Goal: Information Seeking & Learning: Learn about a topic

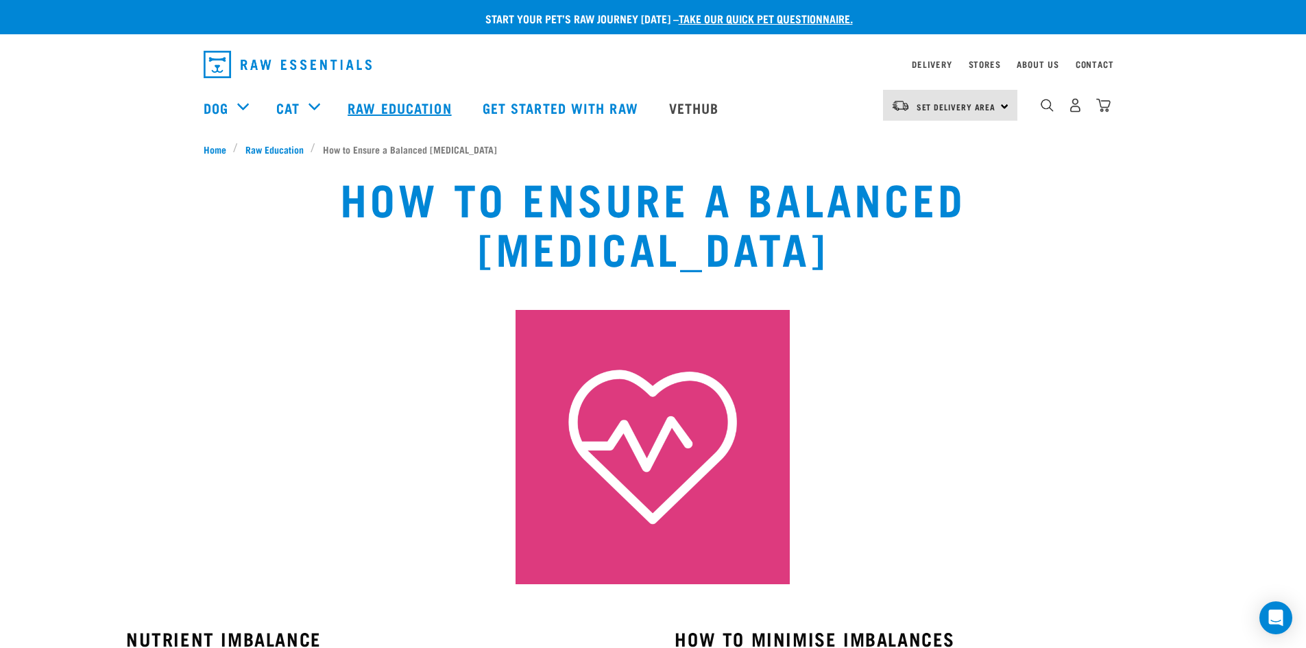
click at [389, 110] on link "Raw Education" at bounding box center [401, 107] width 134 height 55
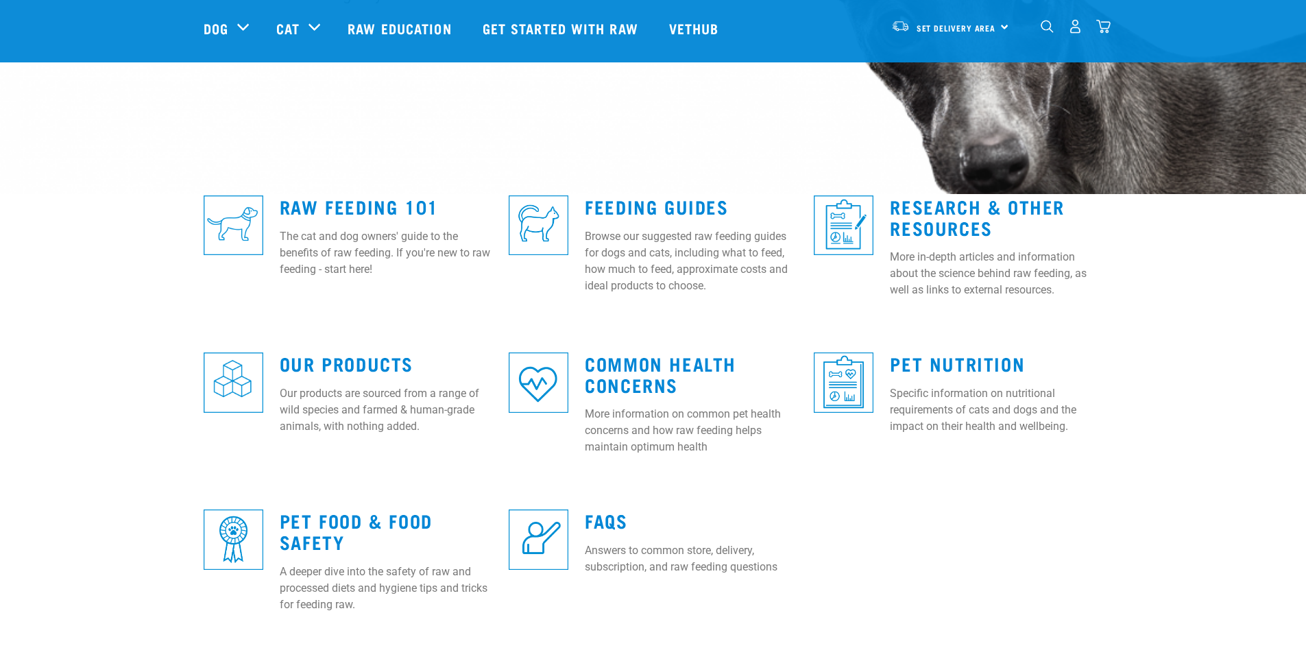
scroll to position [273, 0]
click at [327, 358] on link "Our Products" at bounding box center [347, 362] width 134 height 10
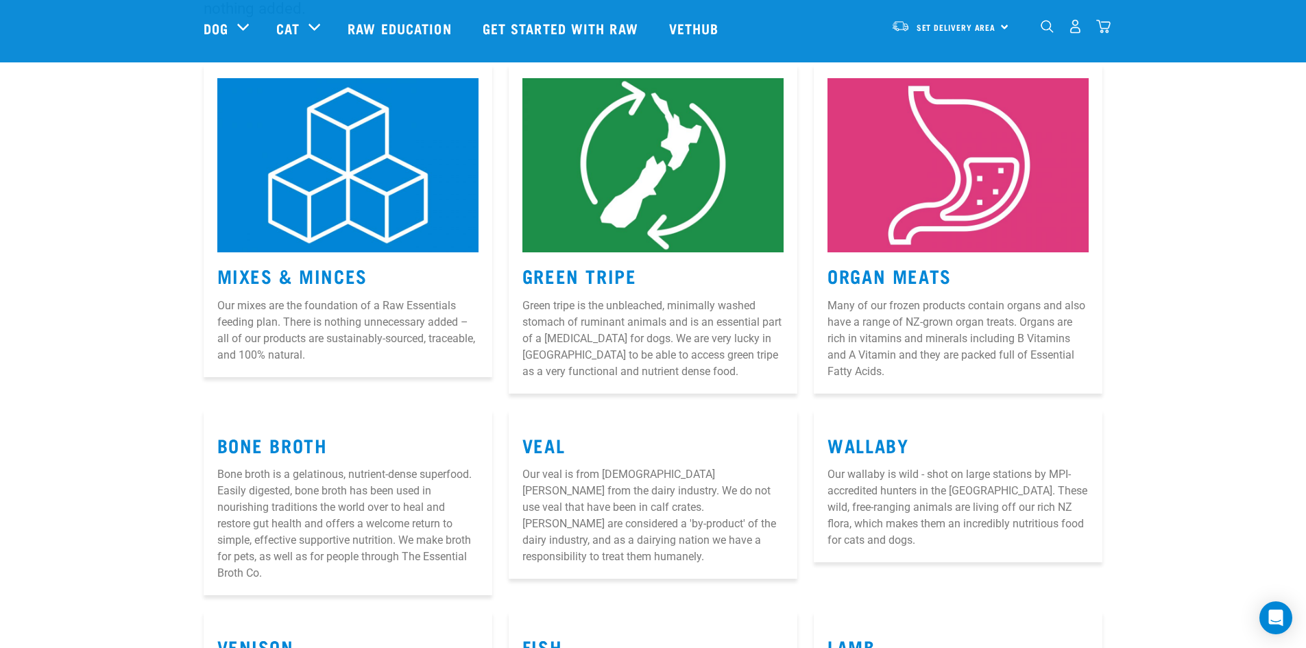
scroll to position [206, 0]
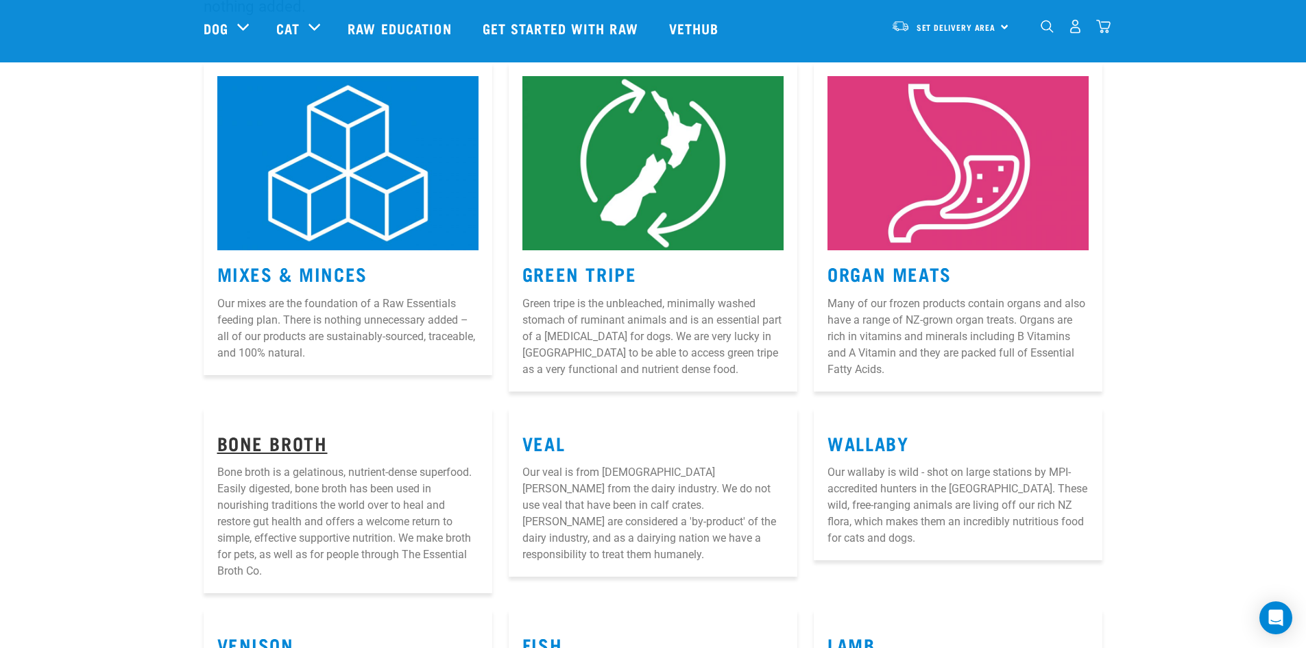
click at [261, 440] on link "Bone Broth" at bounding box center [272, 442] width 110 height 10
